Goal: Transaction & Acquisition: Download file/media

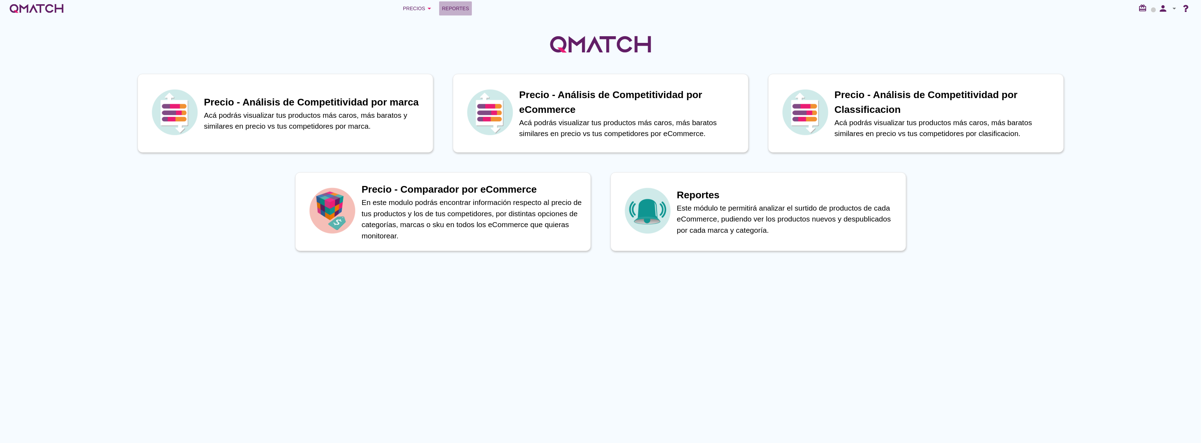
click at [455, 9] on span "Reportes" at bounding box center [455, 8] width 27 height 8
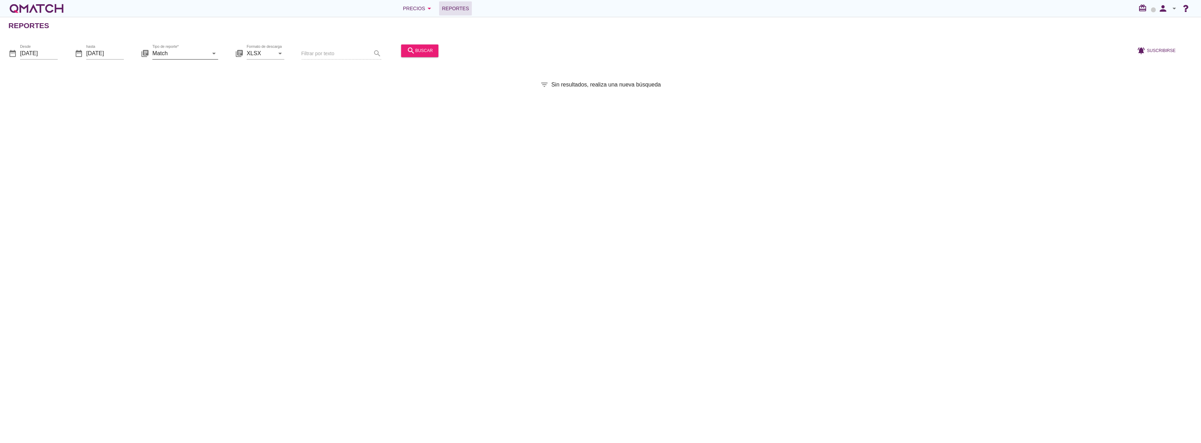
click at [158, 54] on input "Match" at bounding box center [180, 53] width 56 height 11
click at [177, 124] on div "Match con historicos" at bounding box center [227, 121] width 139 height 8
type input "Match con historicos"
click at [422, 50] on div "search buscar" at bounding box center [420, 50] width 26 height 8
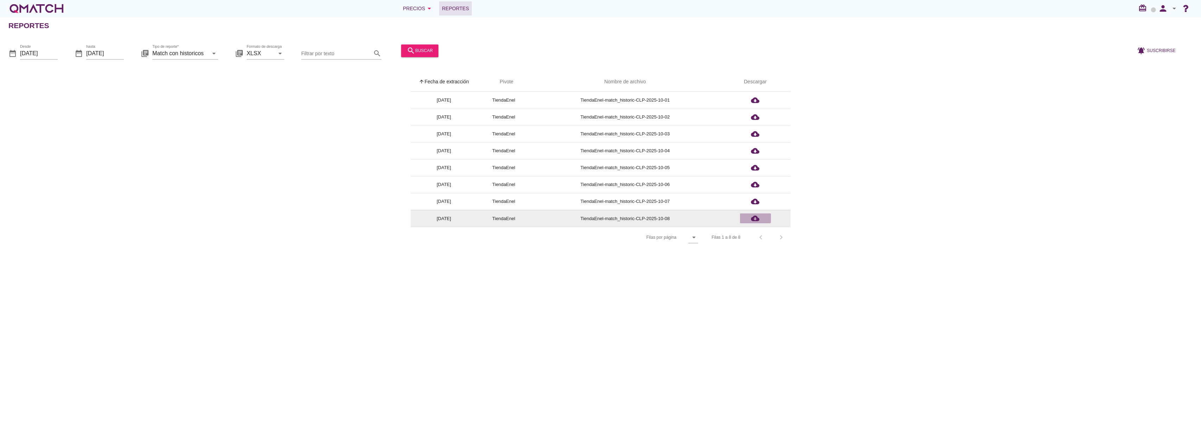
click at [752, 219] on icon "cloud_download" at bounding box center [755, 218] width 8 height 8
click at [352, 302] on div "Reportes date_range Desde 2025-10-01 date_range hasta 2025-10-08 library_books …" at bounding box center [600, 230] width 1201 height 426
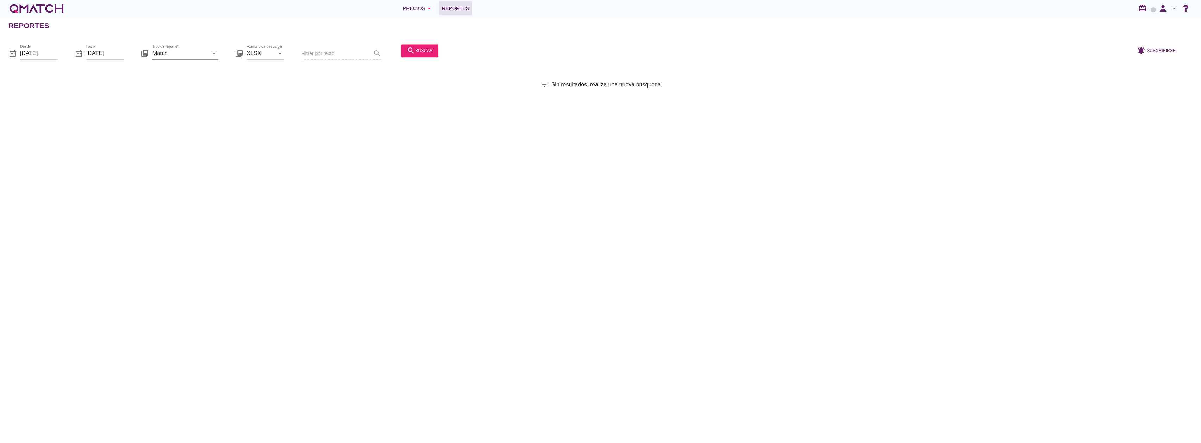
click at [208, 54] on div "arrow_drop_down" at bounding box center [213, 53] width 10 height 8
click at [203, 120] on div "Match con historicos" at bounding box center [227, 121] width 139 height 8
type input "Match con historicos"
click at [410, 51] on icon "search" at bounding box center [411, 50] width 8 height 8
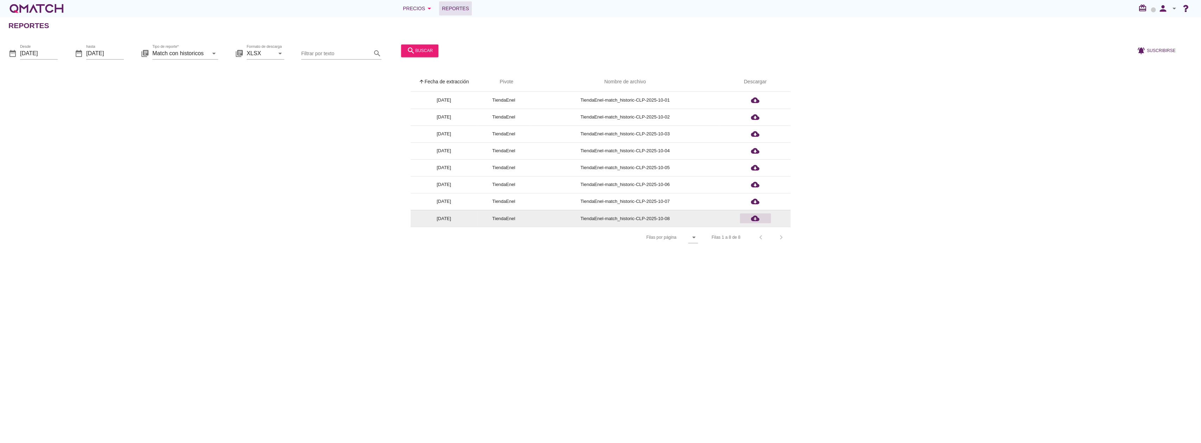
click at [756, 220] on icon "cloud_download" at bounding box center [755, 218] width 8 height 8
